Goal: Information Seeking & Learning: Check status

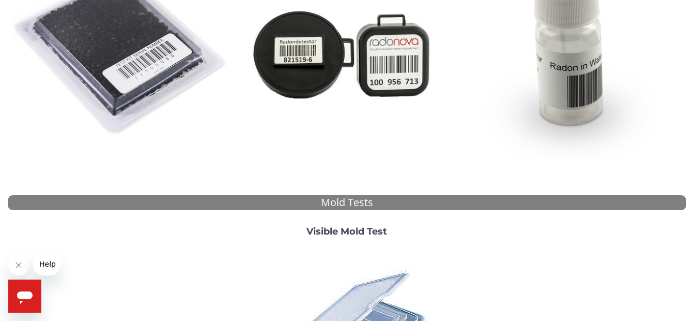
scroll to position [208, 0]
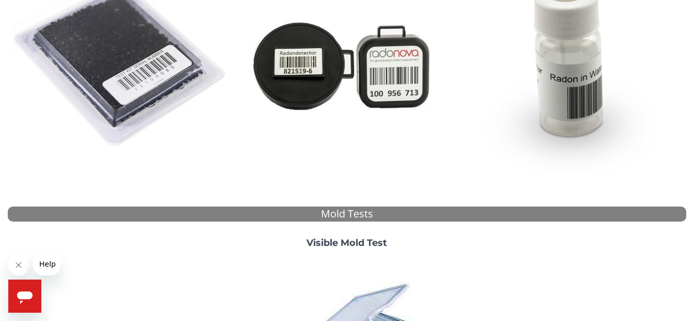
click at [345, 240] on strong "Visible Mold Test" at bounding box center [347, 242] width 81 height 11
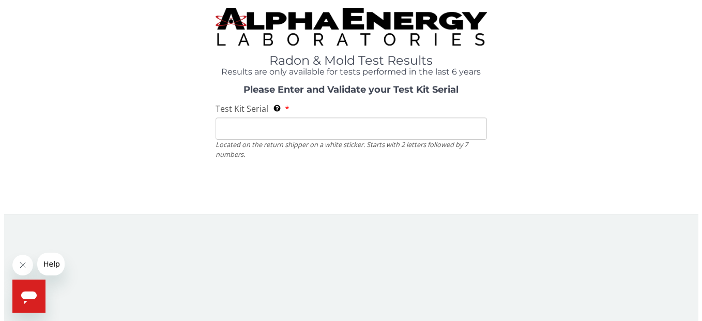
scroll to position [0, 0]
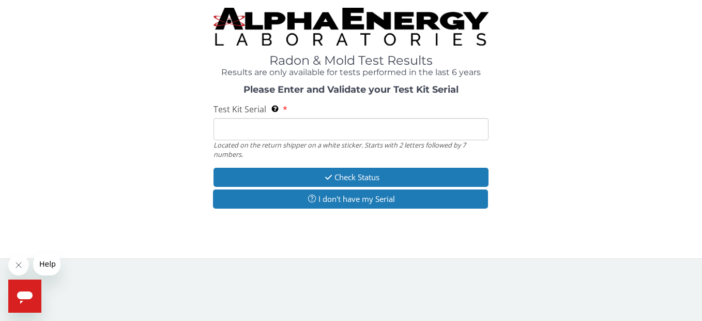
click at [235, 129] on input "Test Kit Serial Located on the return shipper on a white sticker. Starts with 2…" at bounding box center [351, 129] width 275 height 22
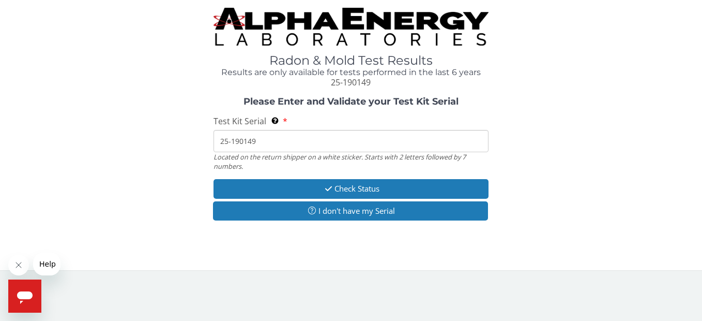
drag, startPoint x: 269, startPoint y: 143, endPoint x: 184, endPoint y: 140, distance: 85.4
click at [184, 141] on div "Please Enter and Validate your Test Kit Serial Test Kit Serial Located on the r…" at bounding box center [351, 160] width 687 height 126
drag, startPoint x: 246, startPoint y: 143, endPoint x: 234, endPoint y: 143, distance: 11.9
click at [244, 143] on input "25-190149" at bounding box center [351, 141] width 275 height 22
click at [273, 144] on input "25-190149" at bounding box center [351, 141] width 275 height 22
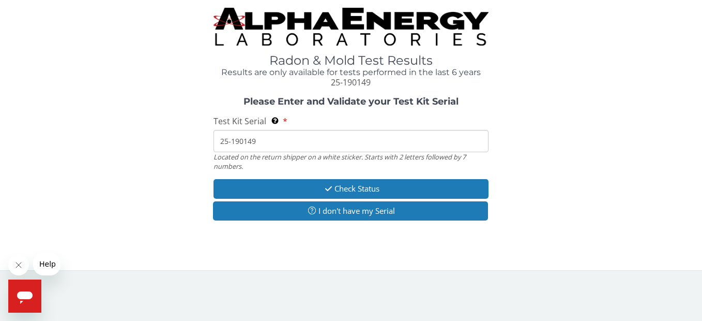
click at [272, 144] on input "25-190149" at bounding box center [351, 141] width 275 height 22
drag, startPoint x: 272, startPoint y: 144, endPoint x: 202, endPoint y: 146, distance: 70.3
click at [203, 146] on div "Please Enter and Validate your Test Kit Serial Test Kit Serial Located on the r…" at bounding box center [351, 160] width 687 height 126
click at [299, 139] on input "25-190149" at bounding box center [351, 141] width 275 height 22
click at [298, 139] on input "25-190149" at bounding box center [351, 141] width 275 height 22
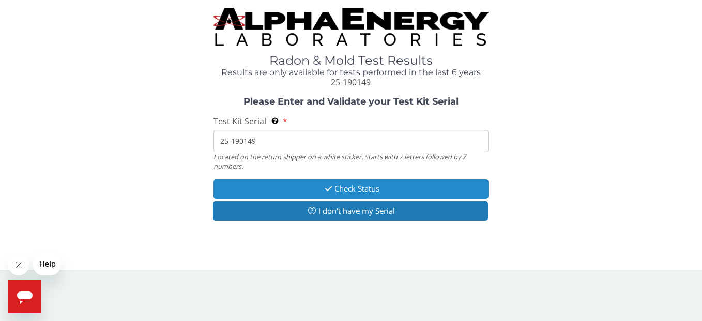
type input "25-190149"
click at [341, 189] on button "Check Status" at bounding box center [351, 188] width 275 height 19
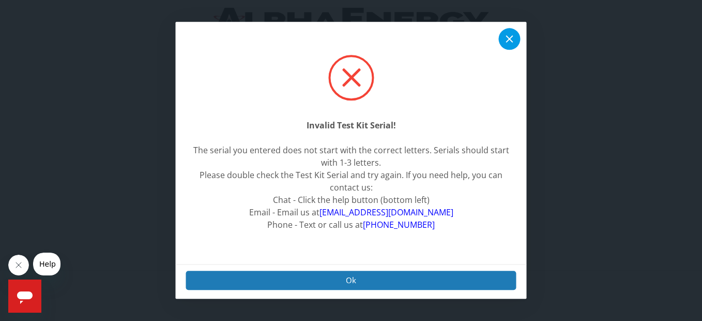
click at [508, 35] on icon at bounding box center [510, 39] width 12 height 12
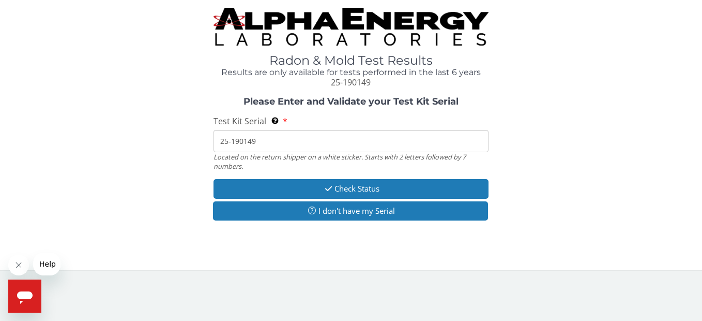
drag, startPoint x: 273, startPoint y: 139, endPoint x: 209, endPoint y: 139, distance: 64.1
click at [209, 139] on div "Please Enter and Validate your Test Kit Serial Test Kit Serial Located on the r…" at bounding box center [351, 160] width 687 height 126
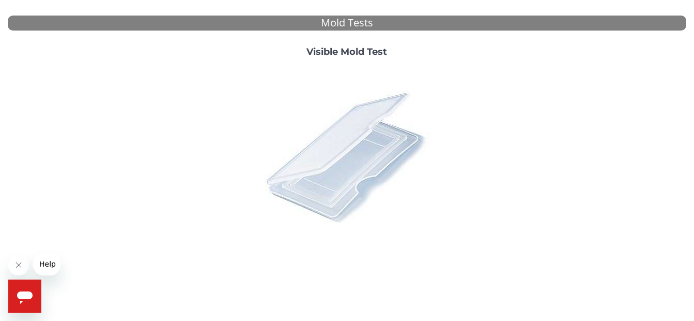
scroll to position [415, 0]
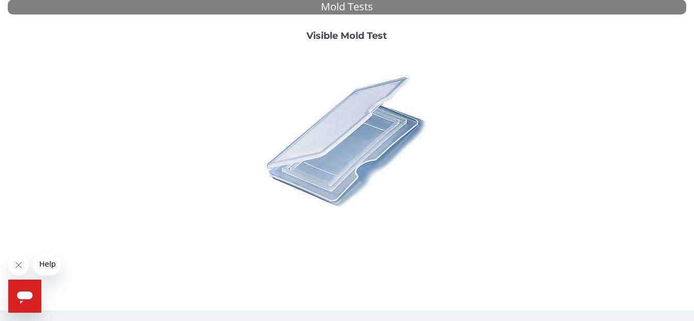
click at [347, 33] on strong "Visible Mold Test" at bounding box center [347, 35] width 81 height 11
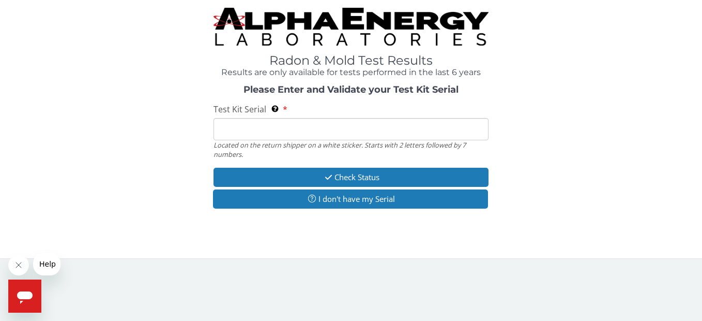
click at [236, 133] on input "Test Kit Serial Located on the return shipper on a white sticker. Starts with 2…" at bounding box center [351, 129] width 275 height 22
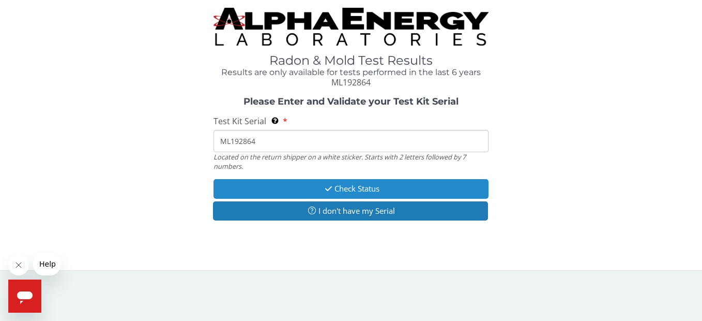
type input "ML192864"
click at [343, 184] on button "Check Status" at bounding box center [351, 188] width 275 height 19
